Goal: Check status

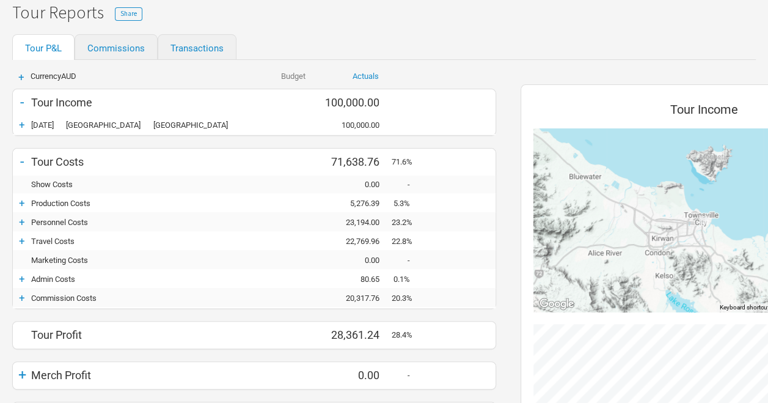
scroll to position [122, 0]
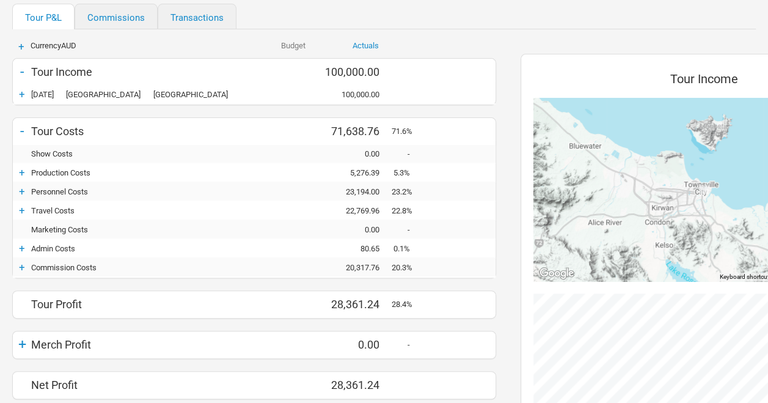
click at [23, 173] on div "+" at bounding box center [22, 172] width 18 height 12
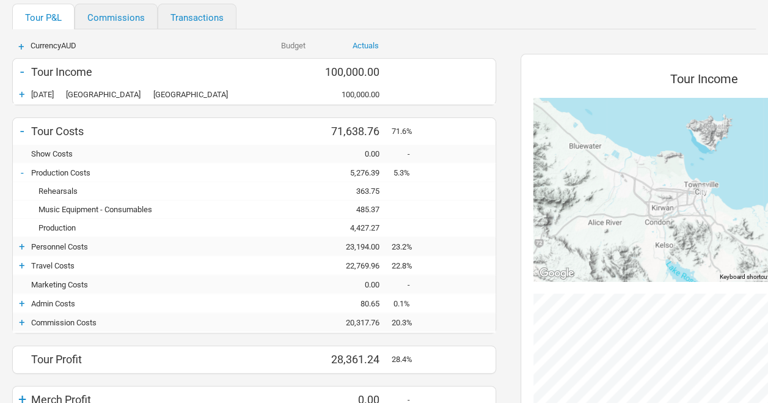
click at [374, 227] on div "4,427.27" at bounding box center [354, 227] width 73 height 9
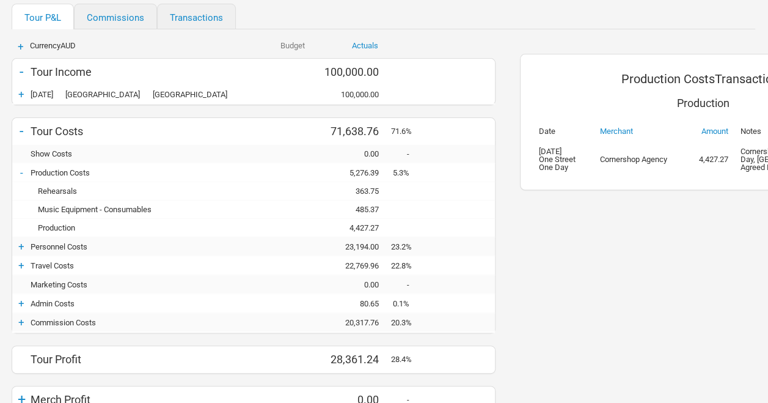
scroll to position [122, 0]
click at [659, 235] on div "Production Costs Transactions Production Date Merchant Amount Notes [DATE][GEOG…" at bounding box center [703, 247] width 391 height 437
click at [22, 246] on div "+" at bounding box center [22, 246] width 18 height 12
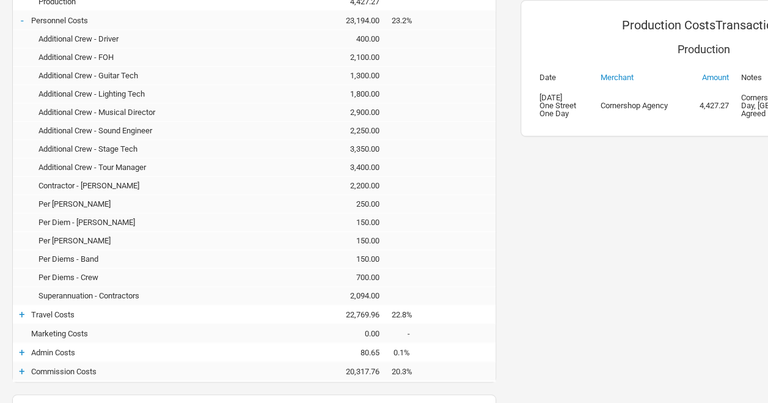
scroll to position [367, 0]
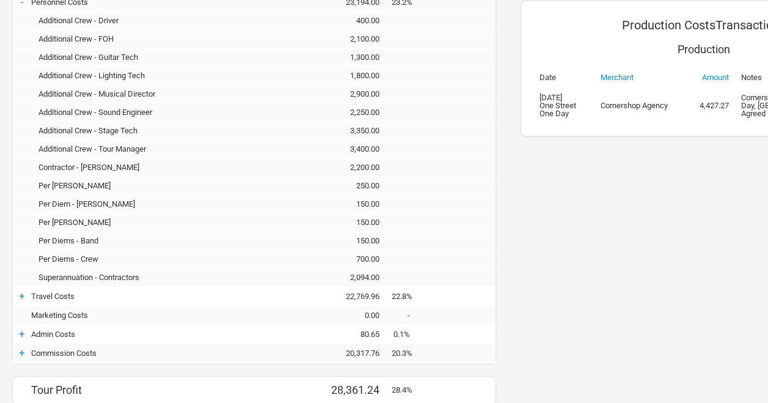
click at [20, 294] on div "+" at bounding box center [22, 296] width 18 height 12
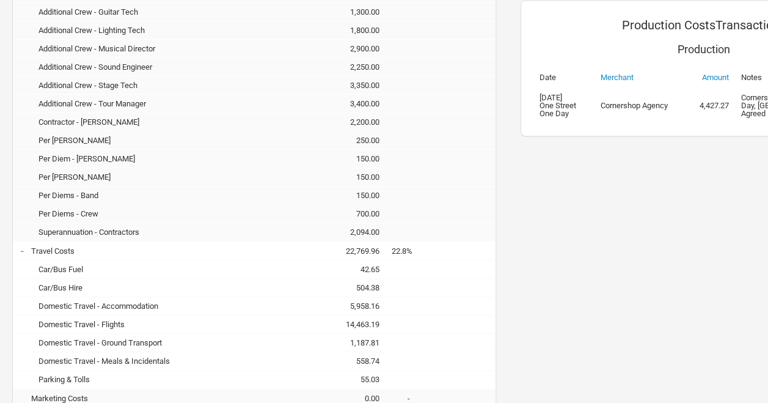
scroll to position [489, 0]
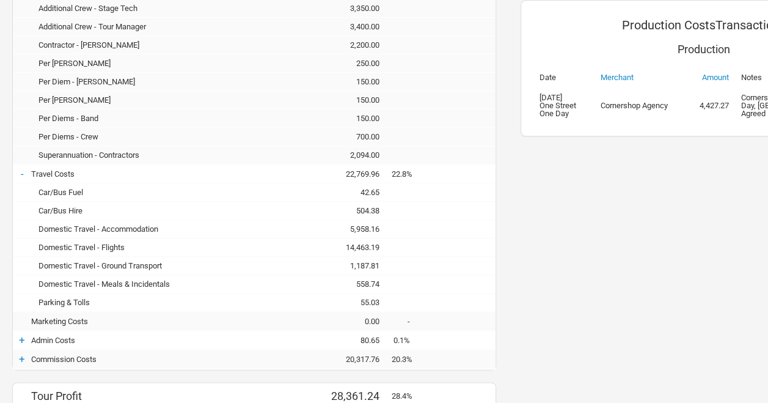
click at [364, 243] on div "14,463.19" at bounding box center [354, 247] width 73 height 9
